Goal: Navigation & Orientation: Find specific page/section

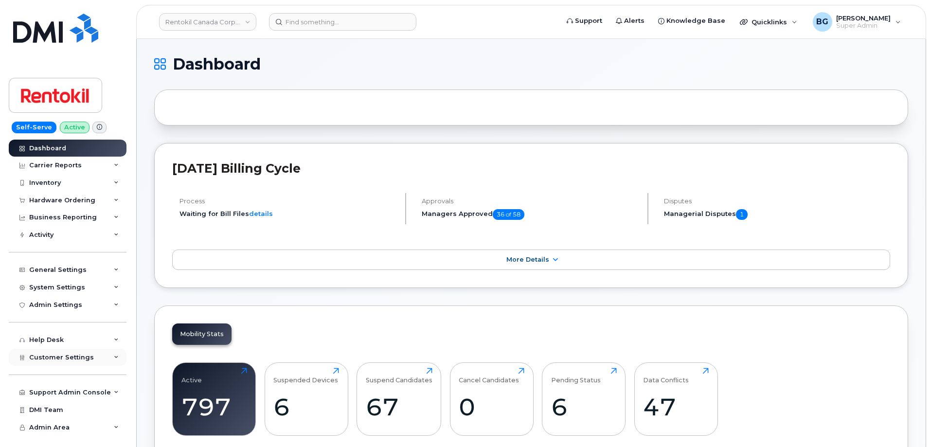
click at [33, 354] on span "Customer Settings" at bounding box center [61, 357] width 65 height 7
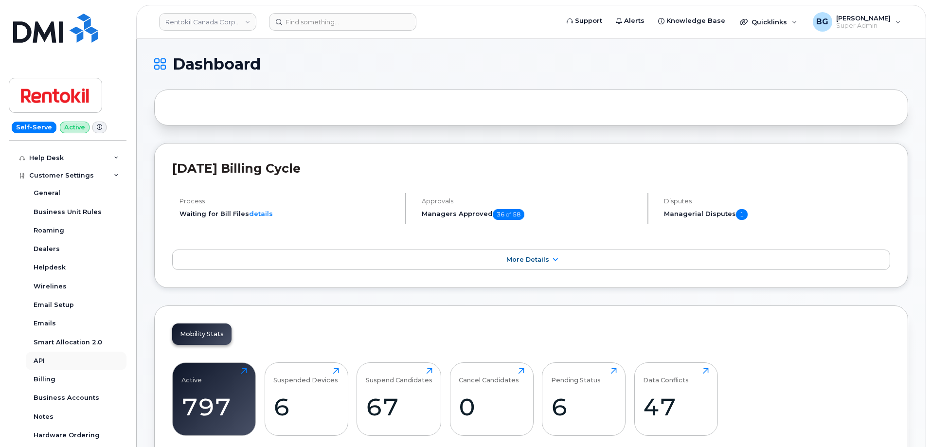
scroll to position [170, 0]
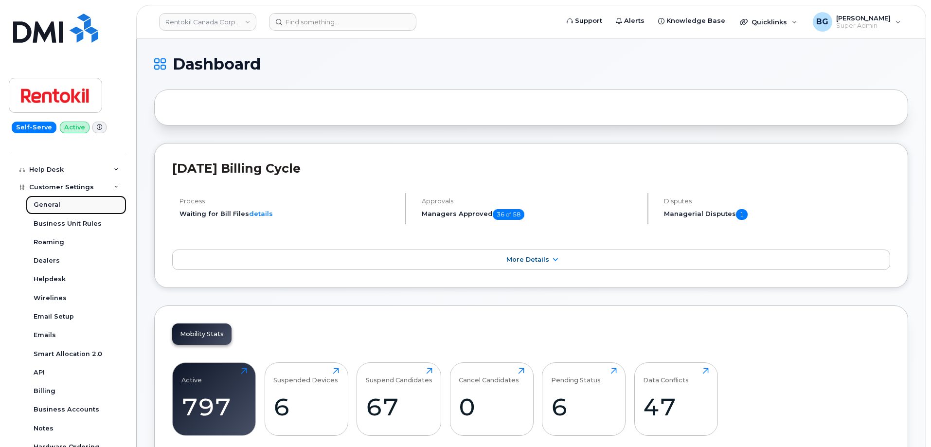
click at [40, 203] on div "General" at bounding box center [47, 204] width 27 height 9
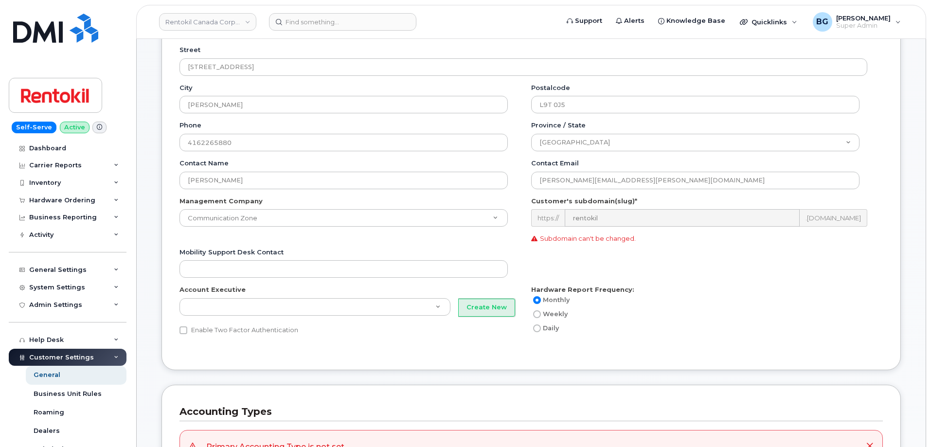
scroll to position [162, 0]
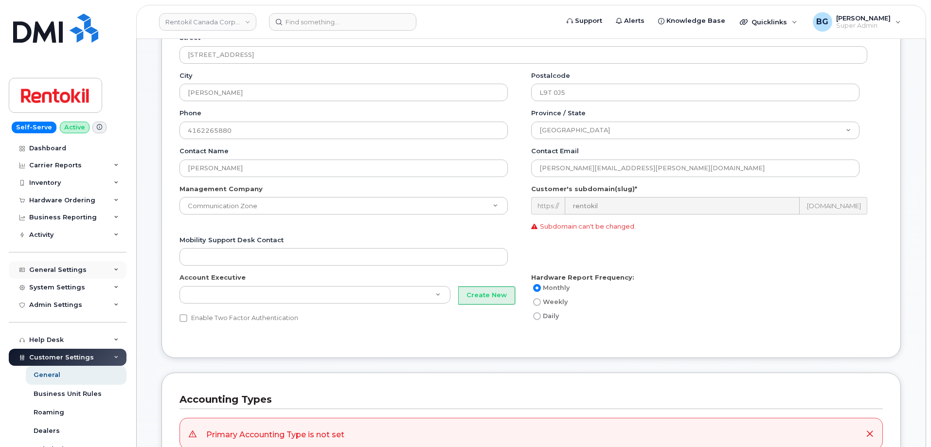
click at [53, 266] on div "General Settings" at bounding box center [68, 270] width 118 height 18
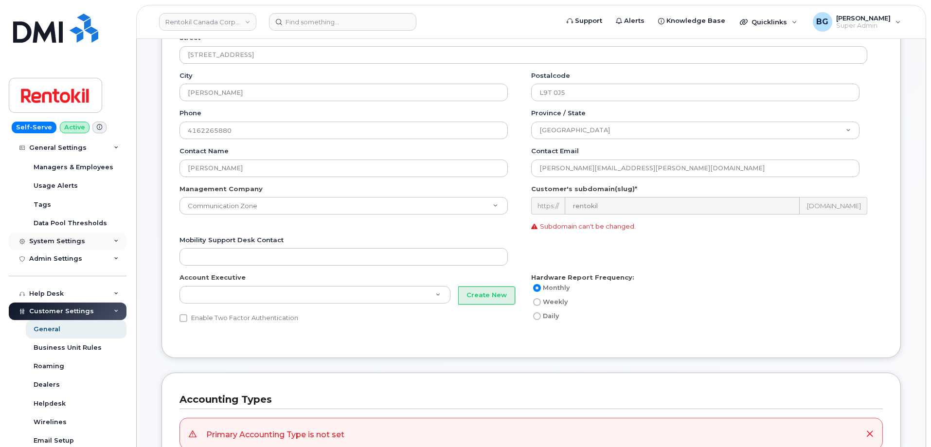
scroll to position [195, 0]
click at [50, 243] on div "System Settings" at bounding box center [57, 242] width 56 height 8
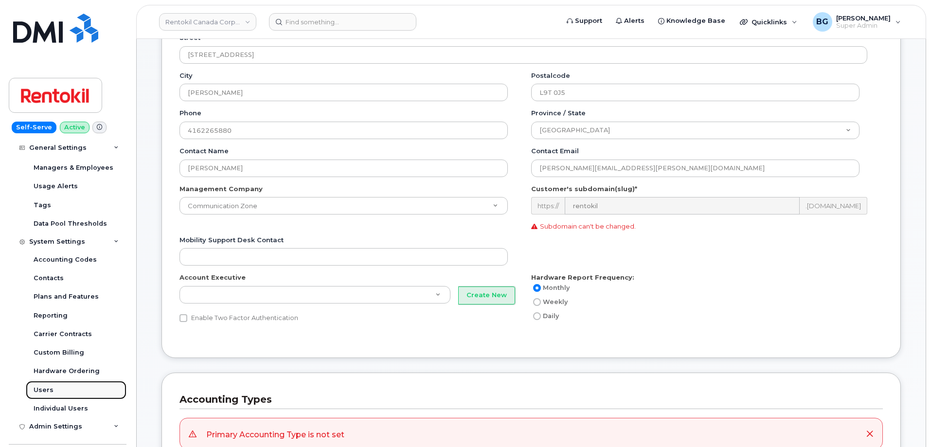
click at [40, 390] on div "Users" at bounding box center [44, 390] width 20 height 9
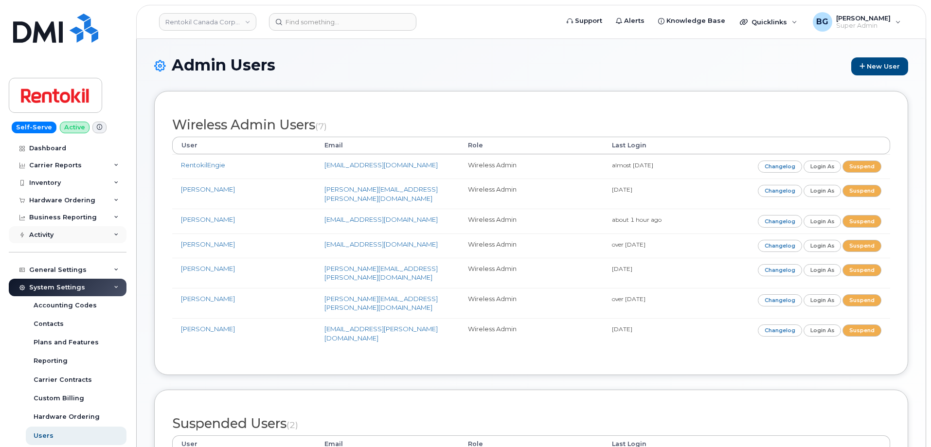
click at [44, 232] on div "Activity" at bounding box center [41, 235] width 24 height 8
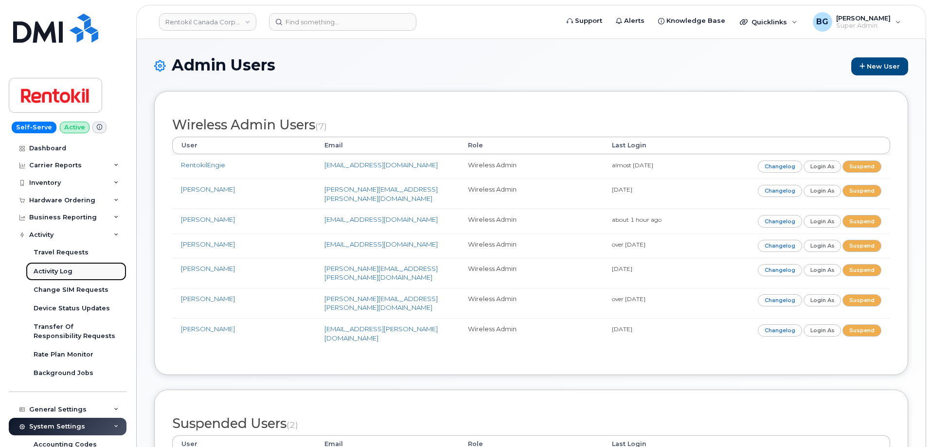
click at [36, 272] on div "Activity Log" at bounding box center [53, 271] width 39 height 9
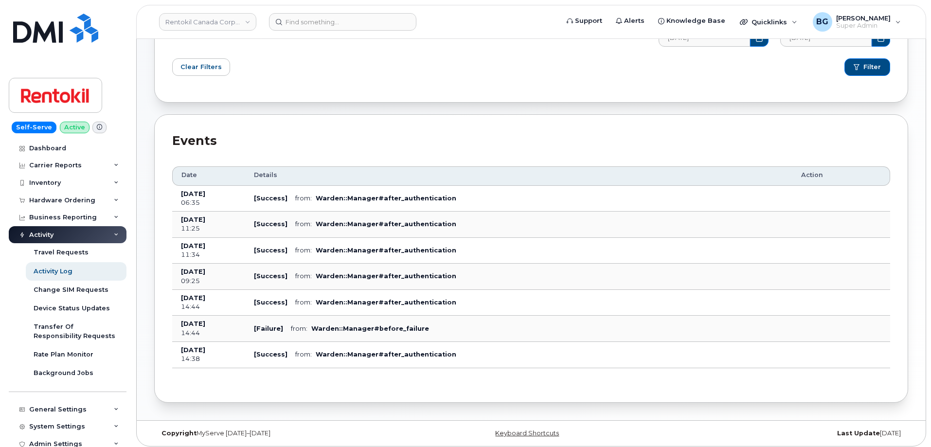
scroll to position [175, 0]
